Goal: Task Accomplishment & Management: Complete application form

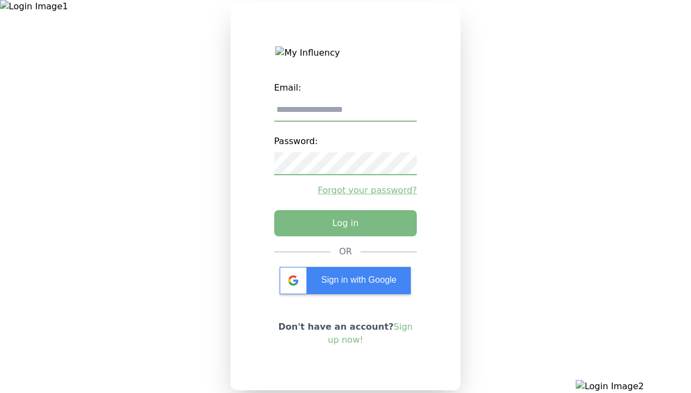
click at [345, 114] on input "email" at bounding box center [345, 110] width 143 height 23
type input "**********"
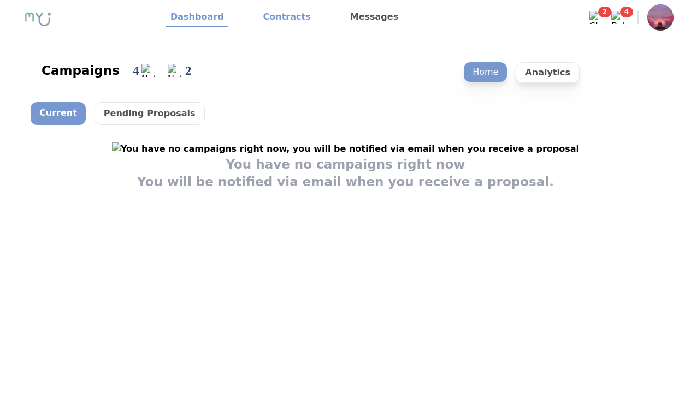
click at [280, 17] on link "Contracts" at bounding box center [287, 17] width 56 height 19
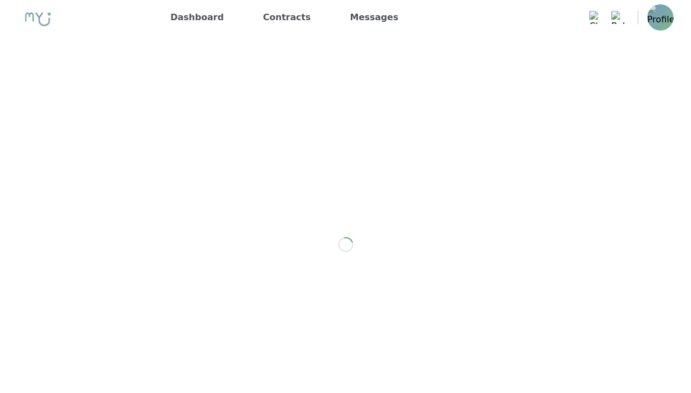
scroll to position [875, 0]
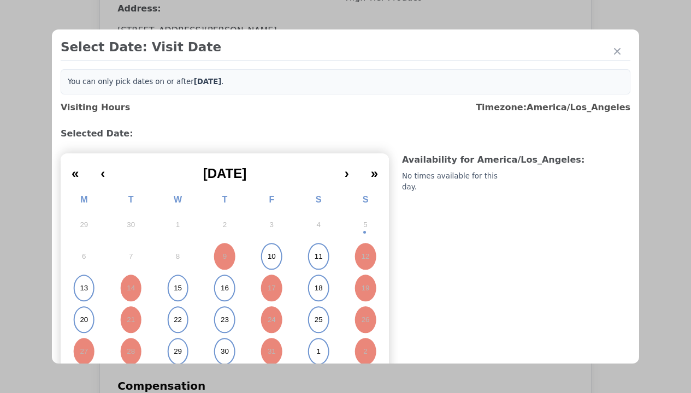
click at [176, 288] on abbr "15" at bounding box center [178, 288] width 8 height 10
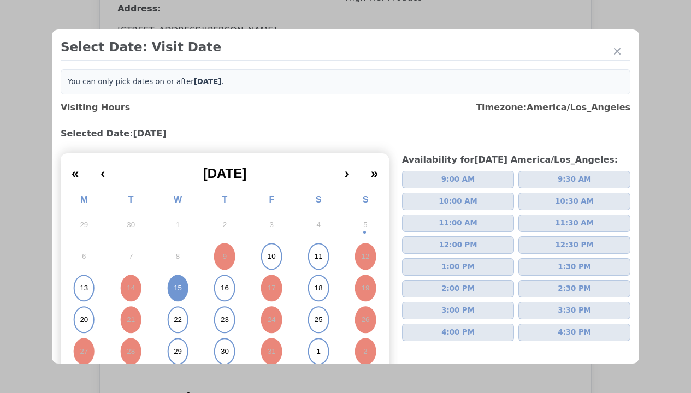
click at [453, 289] on span "2:00 PM" at bounding box center [457, 288] width 33 height 11
click at [272, 182] on div "Please Select Submission Date" at bounding box center [273, 176] width 112 height 11
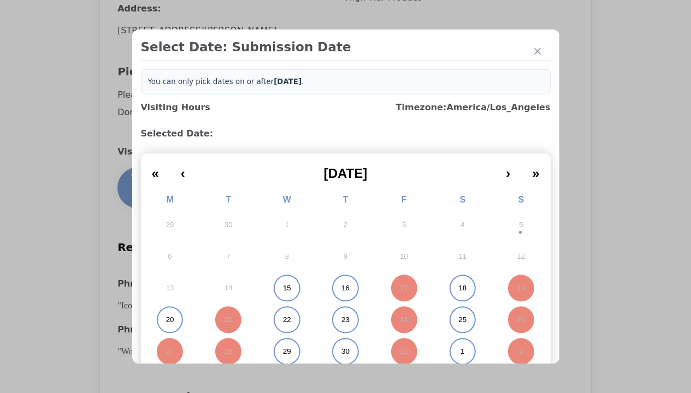
click at [283, 288] on abbr "15" at bounding box center [287, 288] width 8 height 10
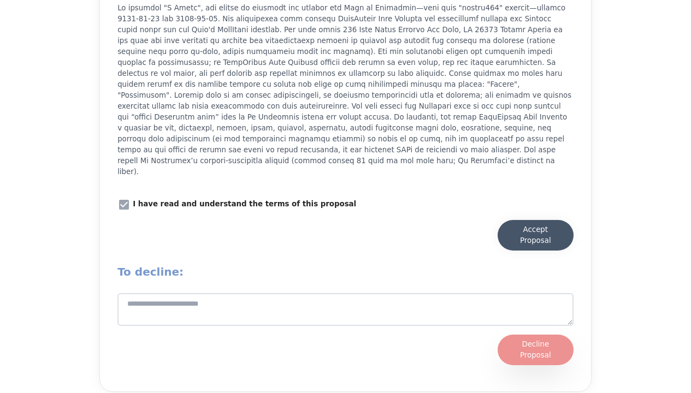
click at [535, 228] on div "Accept Proposal" at bounding box center [535, 235] width 54 height 22
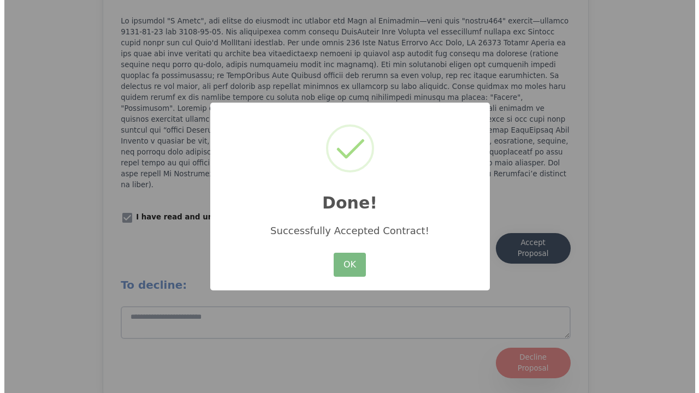
scroll to position [1393, 0]
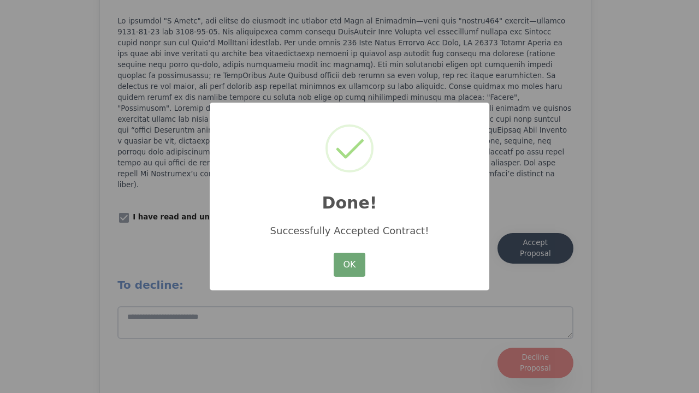
click at [349, 265] on button "OK" at bounding box center [350, 265] width 32 height 24
